Goal: Task Accomplishment & Management: Manage account settings

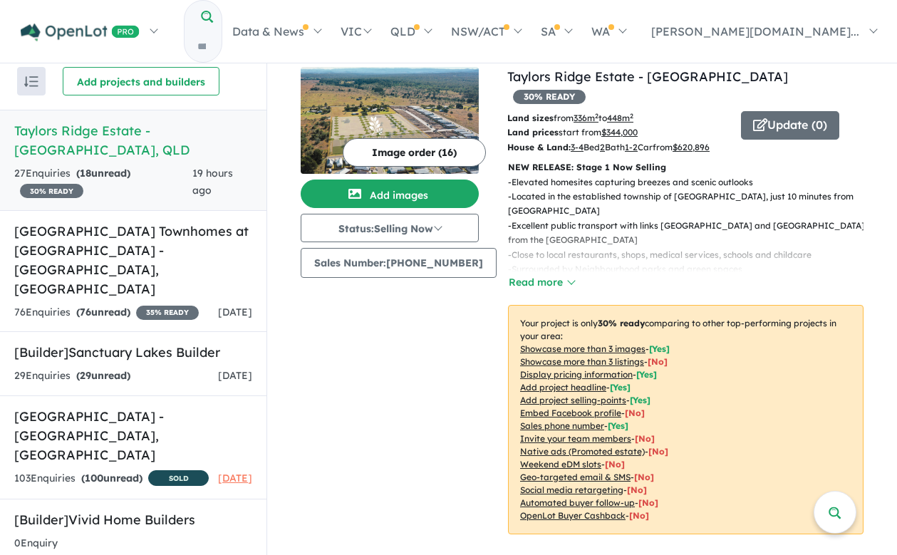
scroll to position [1, 0]
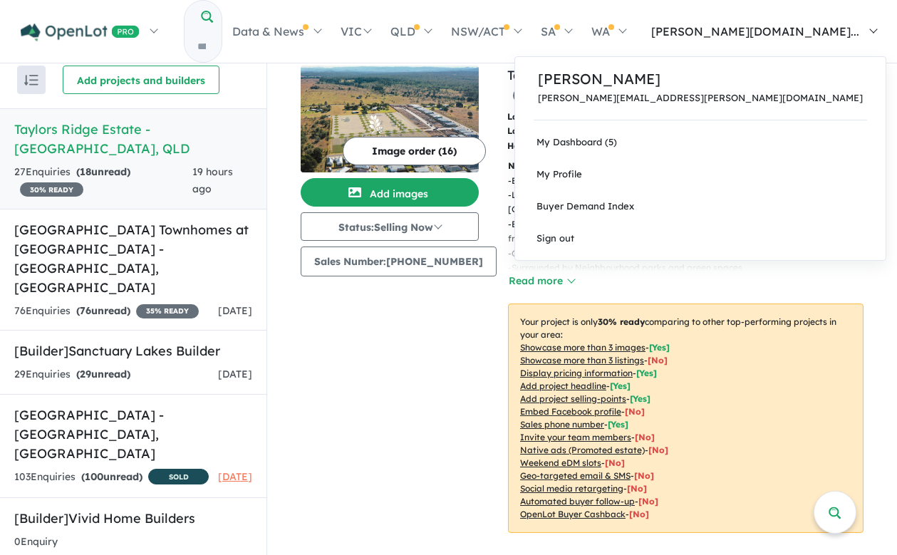
click at [859, 24] on span "[PERSON_NAME][DOMAIN_NAME]..." at bounding box center [755, 31] width 208 height 14
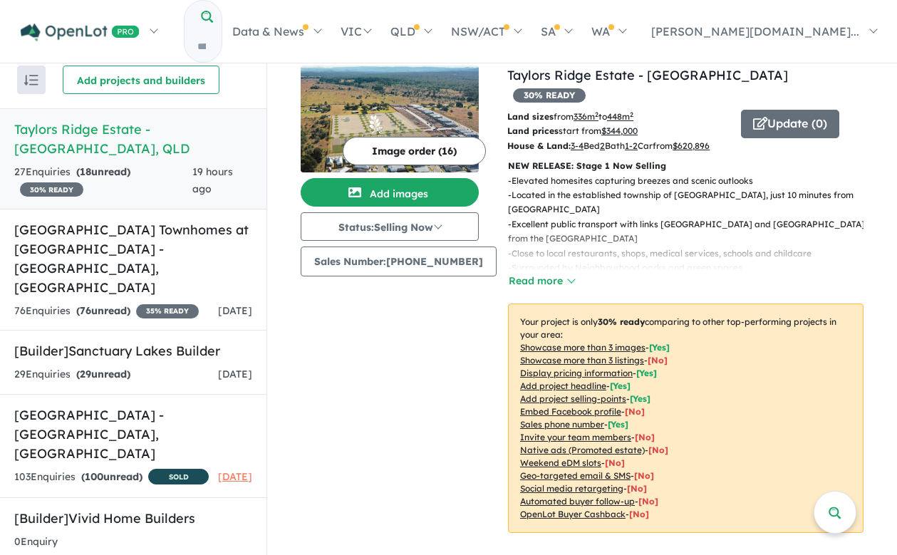
click at [598, 246] on p "- Close to local restaurants, shops, medical services, schools and childcare" at bounding box center [691, 253] width 367 height 14
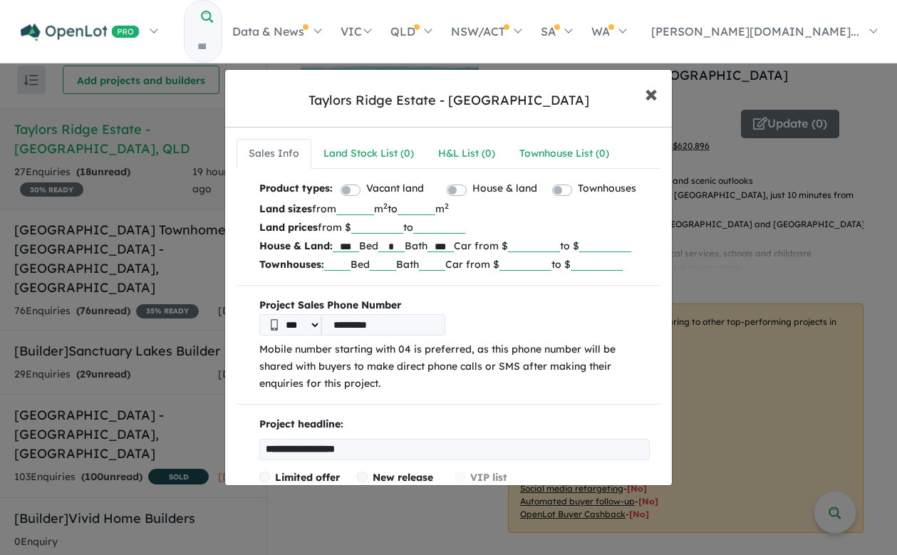
click at [638, 98] on button "× Close" at bounding box center [650, 93] width 41 height 38
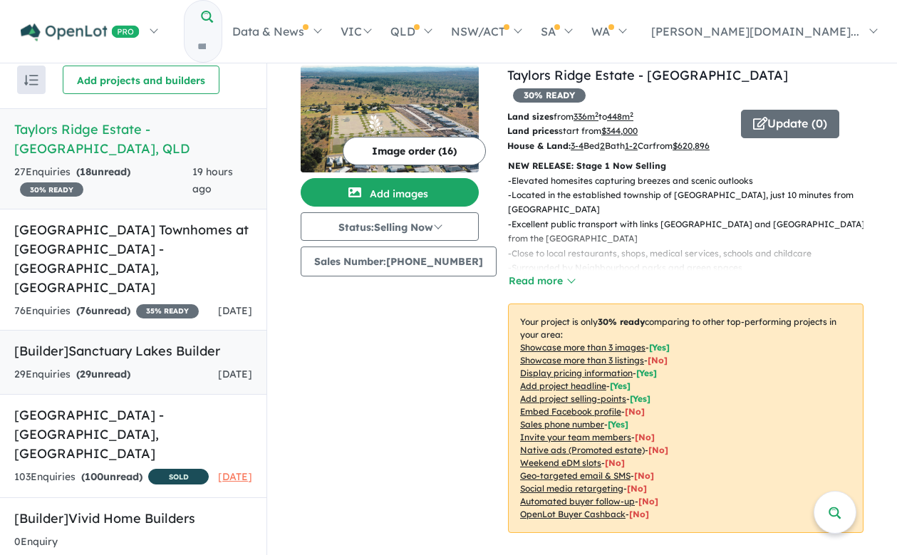
click at [209, 343] on link "[Builder] Sanctuary Lakes Builder 29 Enquir ies ( 29 unread) [DATE]" at bounding box center [133, 362] width 266 height 65
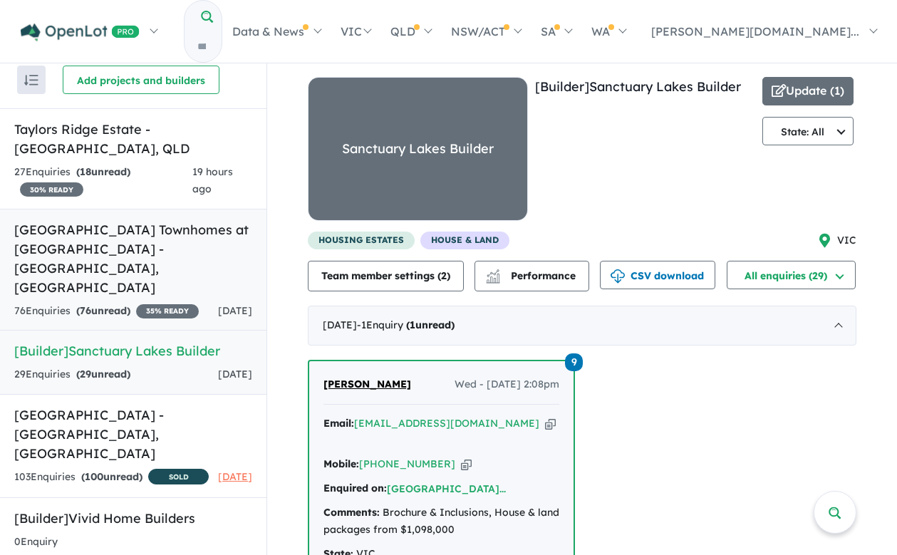
click at [176, 220] on h5 "[GEOGRAPHIC_DATA] Townhomes at [GEOGRAPHIC_DATA] - [GEOGRAPHIC_DATA] , [GEOGRAP…" at bounding box center [133, 258] width 238 height 77
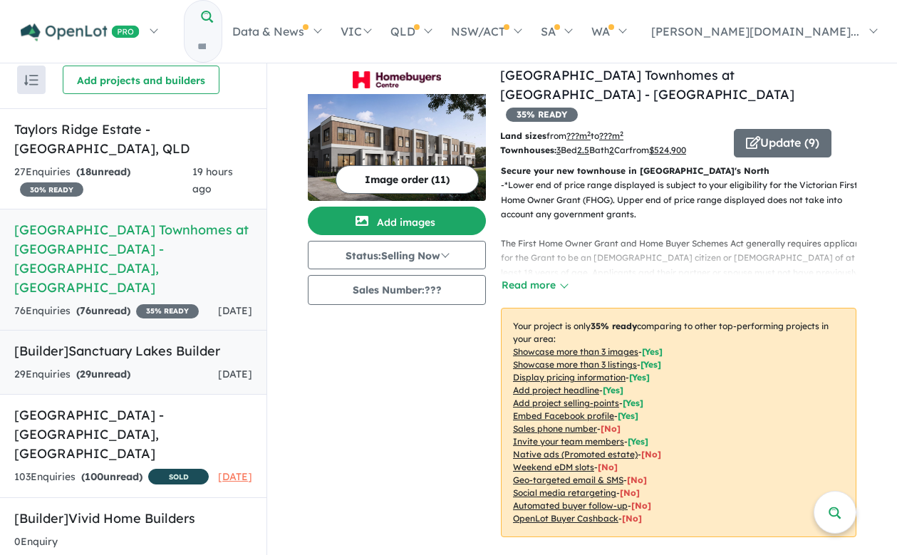
click at [193, 366] on div "29 Enquir ies ( 29 unread) [DATE]" at bounding box center [133, 374] width 238 height 17
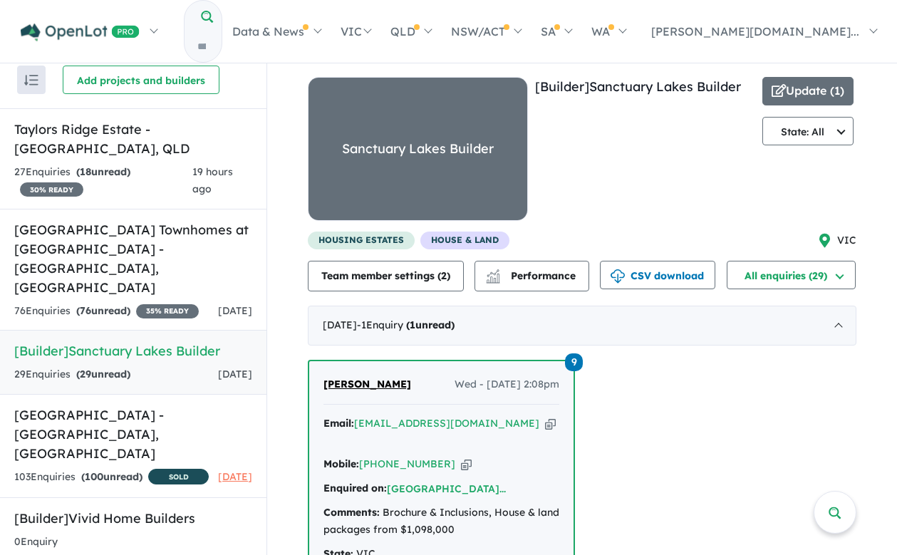
click at [804, 145] on div "Update ( 1 ) State: All State: All VIC NSW QLD [GEOGRAPHIC_DATA] SA [GEOGRAPHIC…" at bounding box center [807, 154] width 91 height 155
click at [807, 136] on button "State: All" at bounding box center [807, 131] width 91 height 28
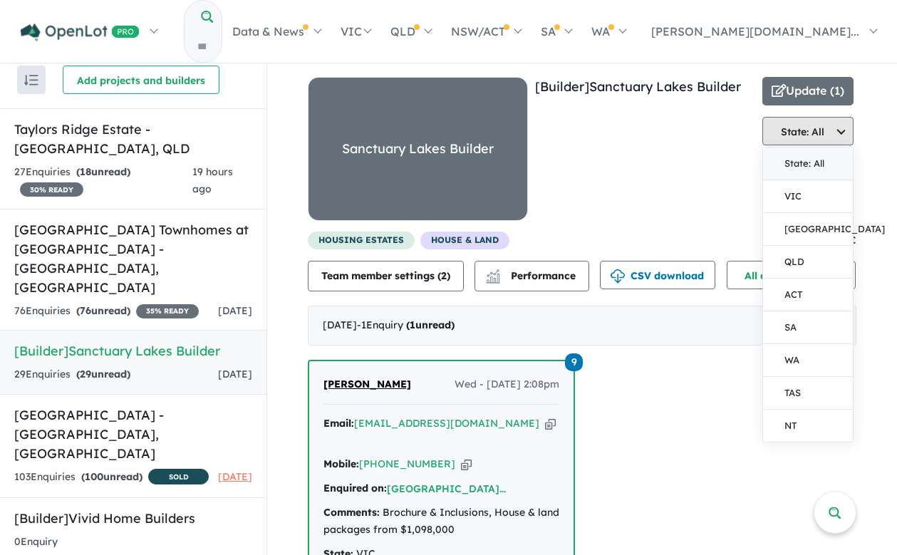
click at [815, 135] on button "State: All" at bounding box center [807, 131] width 91 height 28
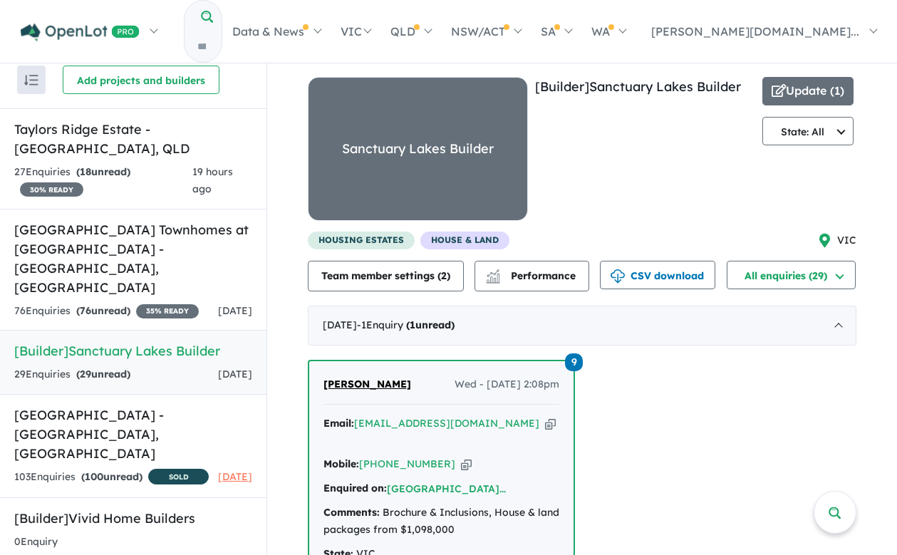
drag, startPoint x: 815, startPoint y: 135, endPoint x: 806, endPoint y: 172, distance: 37.5
click at [815, 135] on button "State: All" at bounding box center [807, 131] width 91 height 28
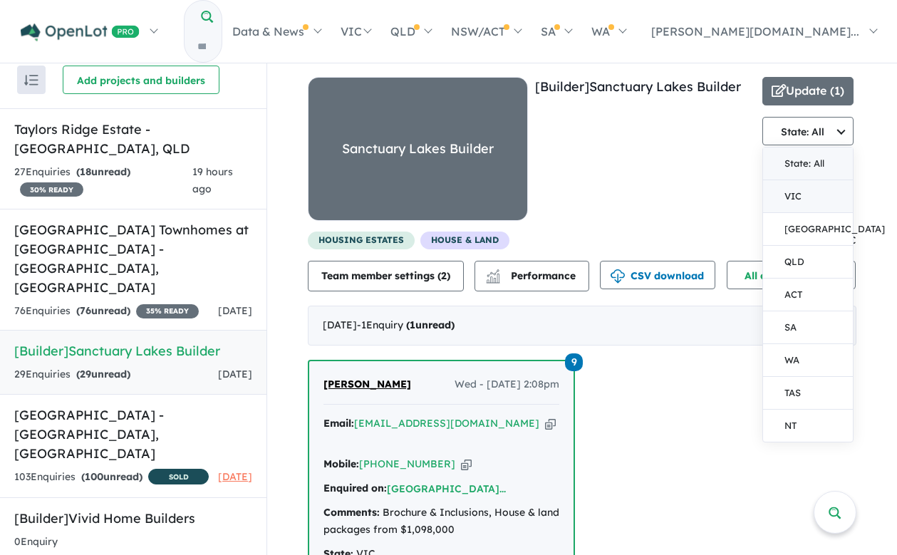
click at [796, 192] on button "VIC" at bounding box center [808, 196] width 90 height 33
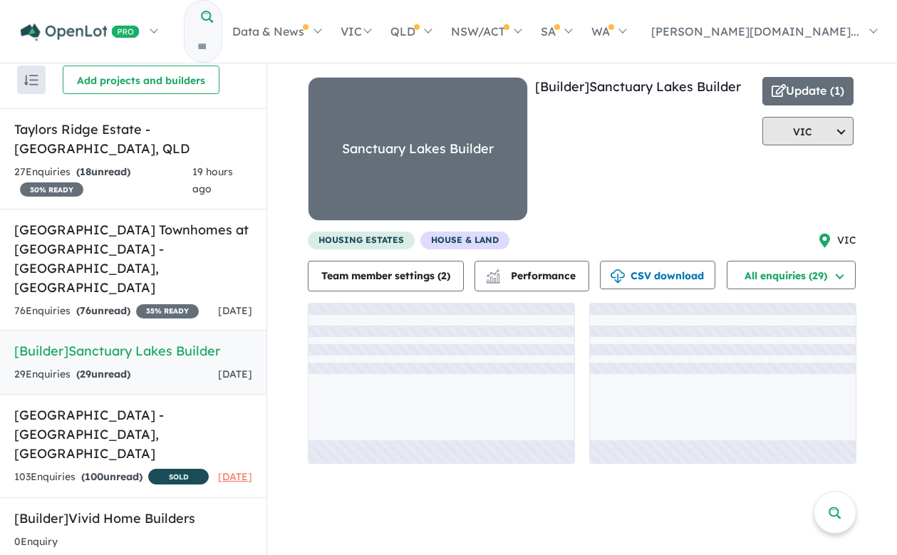
click at [817, 135] on button "VIC" at bounding box center [807, 131] width 91 height 28
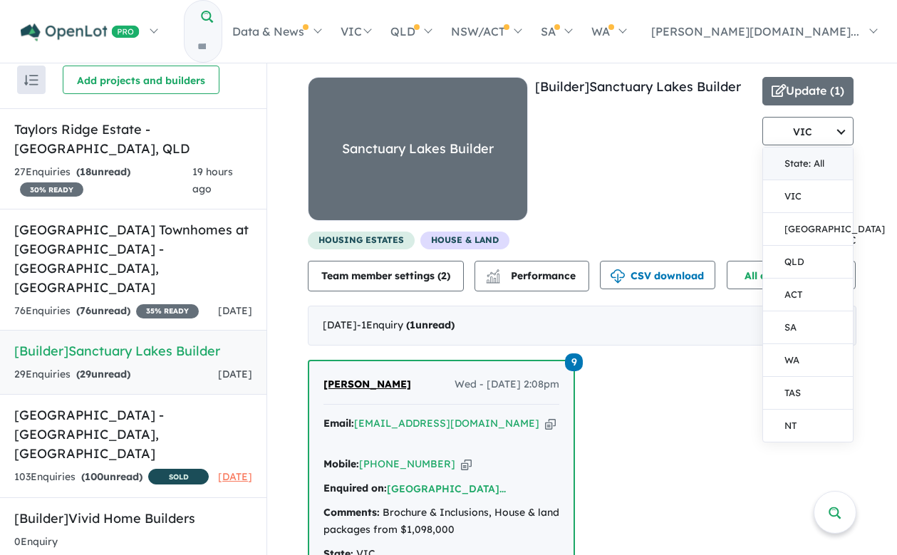
drag, startPoint x: 809, startPoint y: 161, endPoint x: 810, endPoint y: 147, distance: 14.3
click at [808, 161] on button "State: All" at bounding box center [808, 163] width 90 height 33
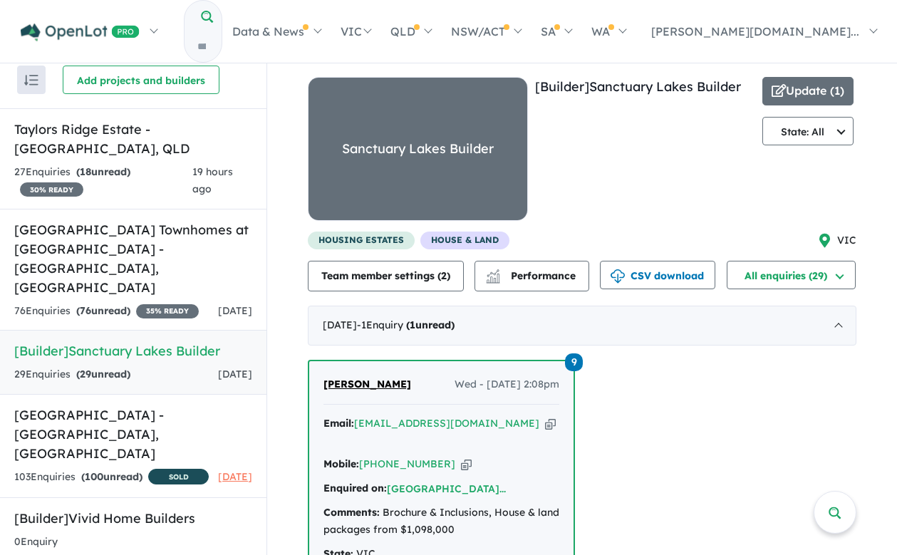
click at [380, 167] on div "Sanctuary Lakes Builder" at bounding box center [417, 149] width 219 height 142
click at [823, 97] on button "Update ( 1 )" at bounding box center [807, 91] width 91 height 28
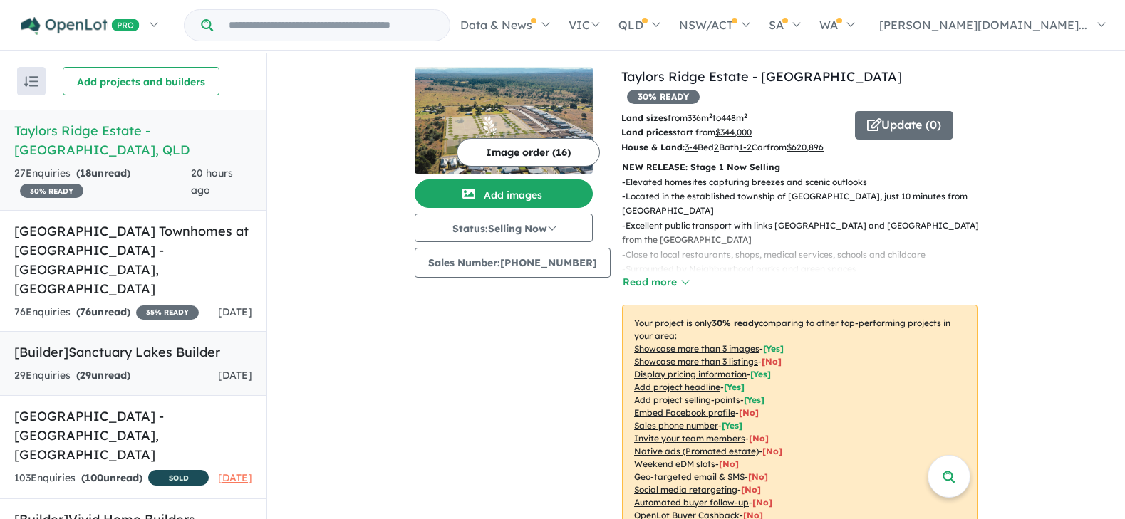
scroll to position [1, 0]
click at [159, 367] on div "29 Enquir ies ( 29 unread) [DATE]" at bounding box center [133, 375] width 238 height 17
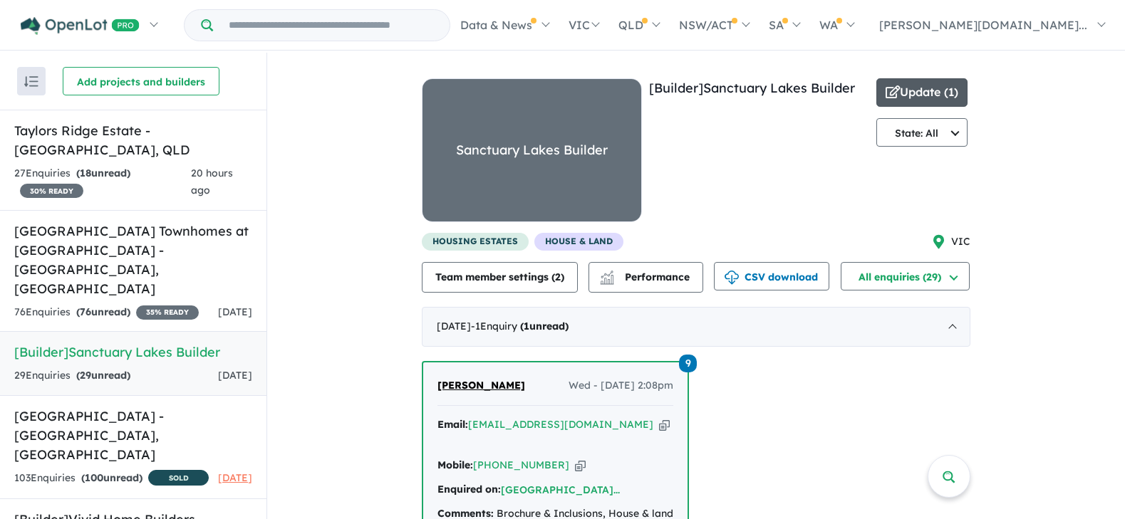
click at [910, 85] on button "Update ( 1 )" at bounding box center [921, 92] width 91 height 28
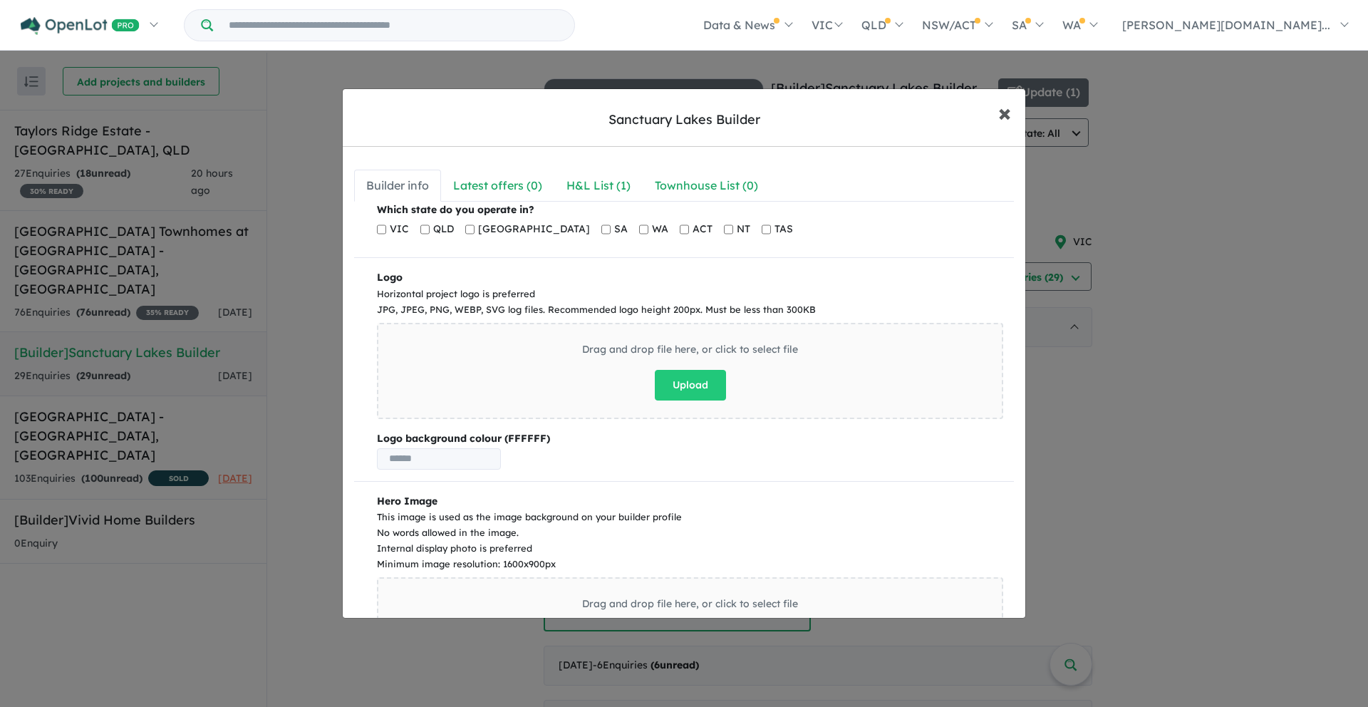
click at [1011, 115] on button "× Close" at bounding box center [1004, 112] width 41 height 38
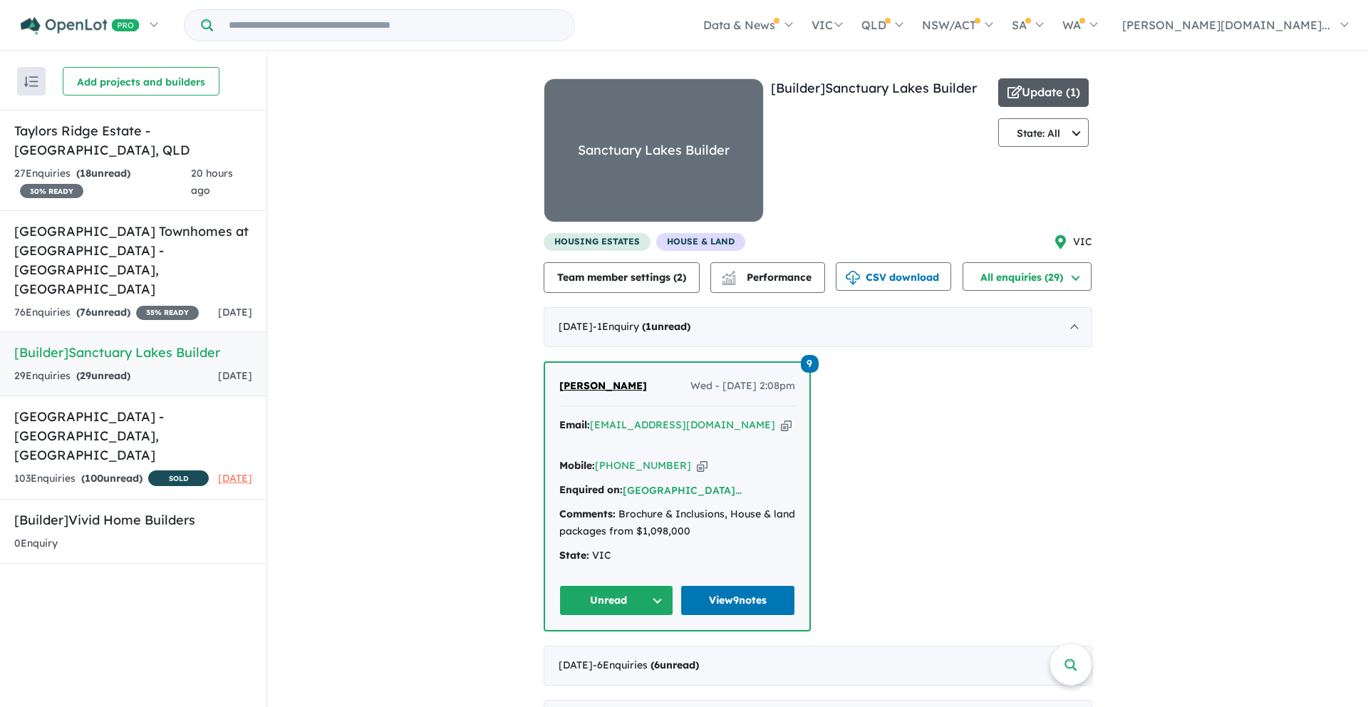
click at [1069, 93] on button "Update ( 1 )" at bounding box center [1043, 92] width 91 height 28
